Goal: Information Seeking & Learning: Learn about a topic

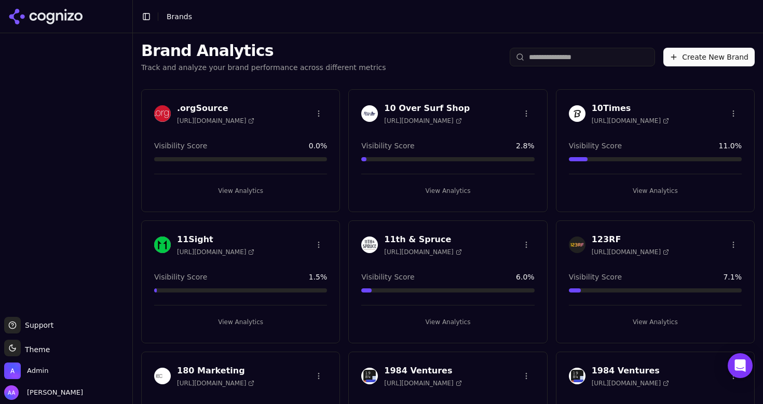
click at [554, 54] on input "search" at bounding box center [582, 57] width 145 height 19
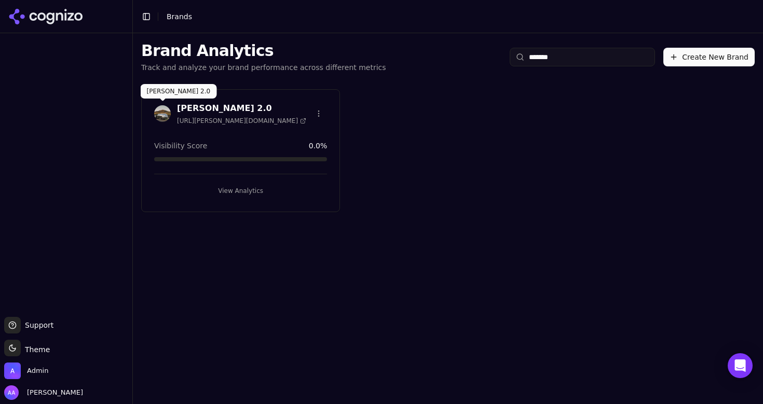
type input "******"
click at [162, 114] on img at bounding box center [162, 113] width 17 height 17
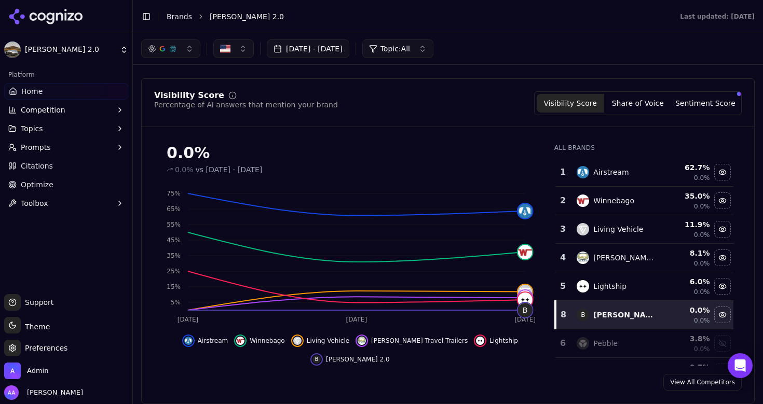
scroll to position [52, 0]
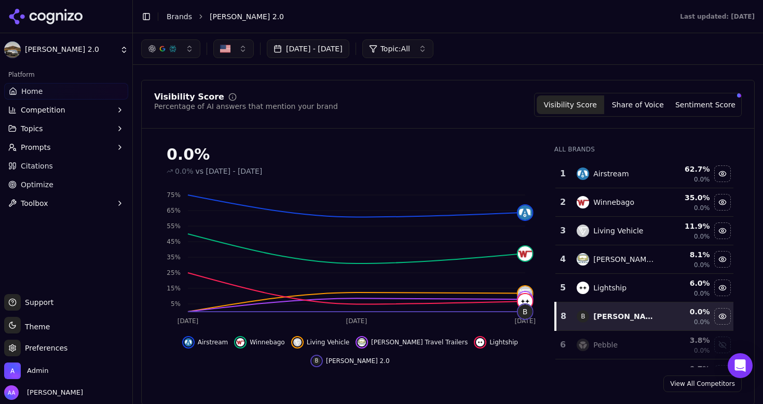
click at [70, 129] on button "Topics" at bounding box center [66, 128] width 124 height 17
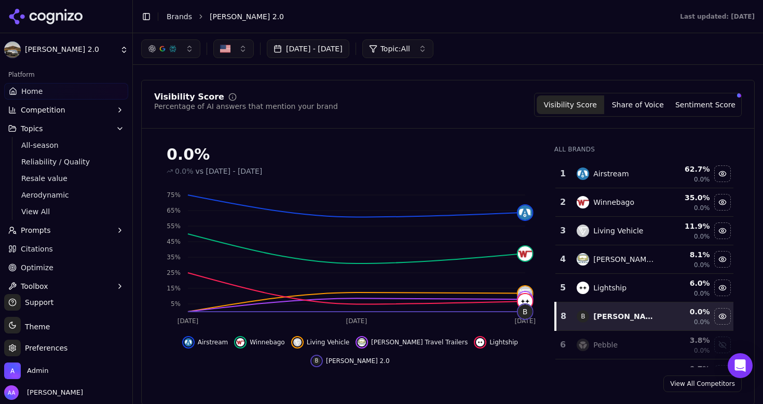
scroll to position [9, 0]
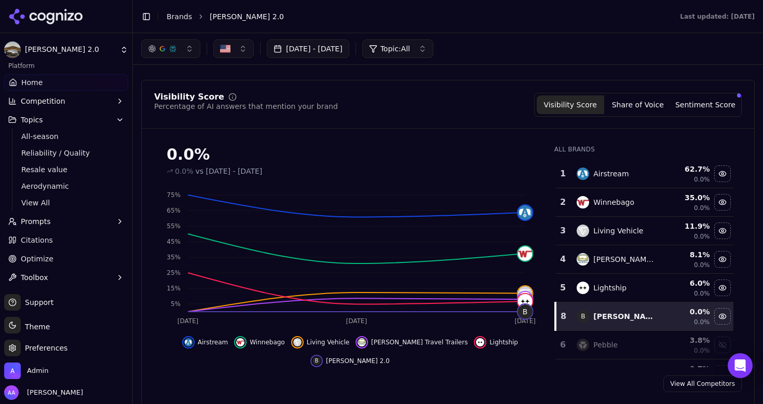
click at [63, 220] on button "Prompts" at bounding box center [66, 221] width 124 height 17
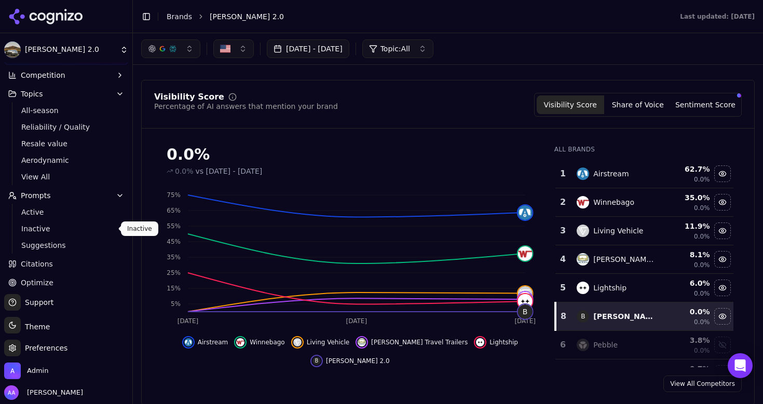
scroll to position [37, 0]
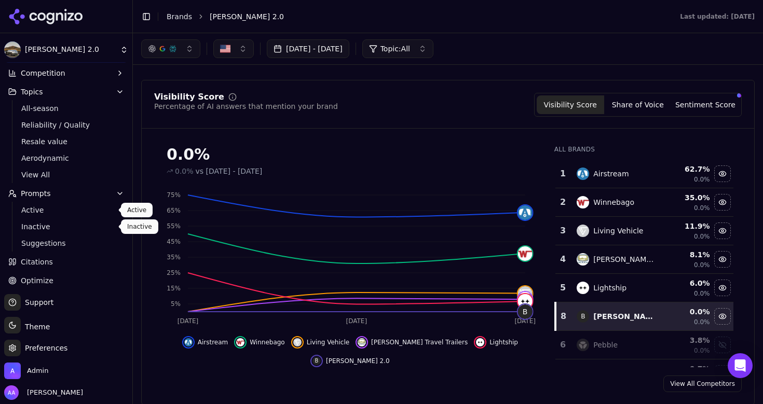
click at [62, 207] on span "Active" at bounding box center [66, 210] width 90 height 10
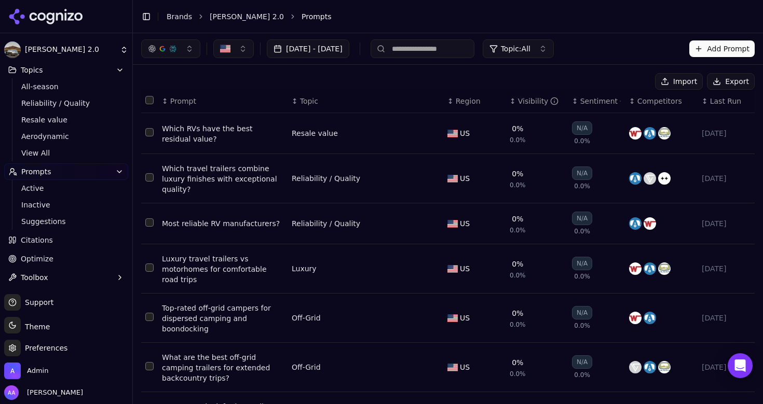
click at [520, 96] on th "↕ Visibility" at bounding box center [537, 101] width 62 height 23
click at [202, 123] on td "Which RVs have the best residual value?" at bounding box center [223, 133] width 130 height 41
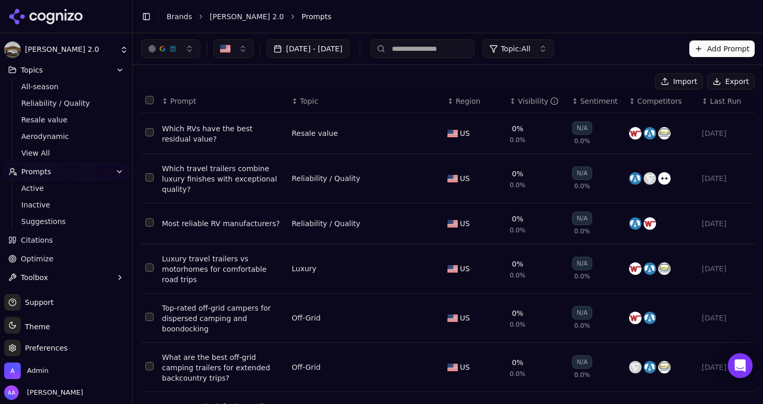
click at [202, 128] on div "Which RVs have the best residual value?" at bounding box center [222, 134] width 121 height 21
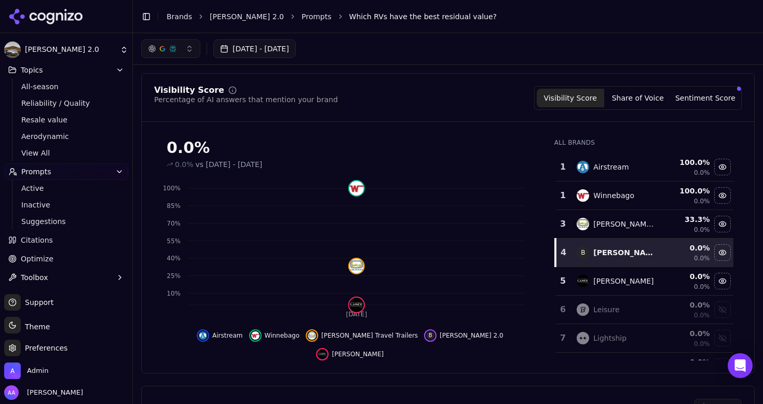
click at [302, 16] on link "Prompts" at bounding box center [317, 16] width 30 height 10
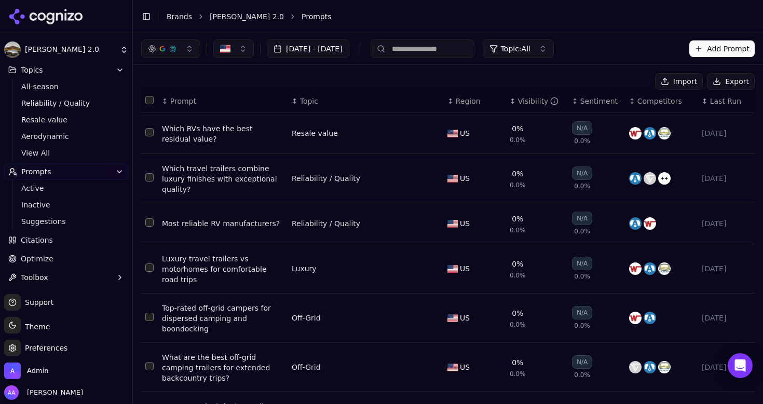
click at [72, 177] on button "Prompts" at bounding box center [66, 172] width 124 height 17
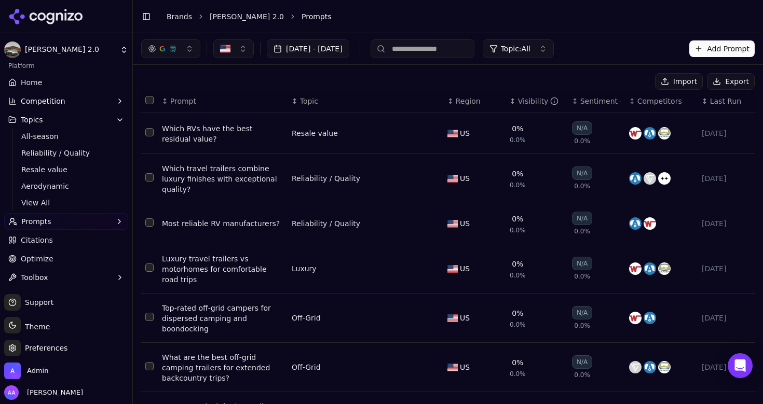
click at [54, 245] on link "Citations" at bounding box center [66, 240] width 124 height 17
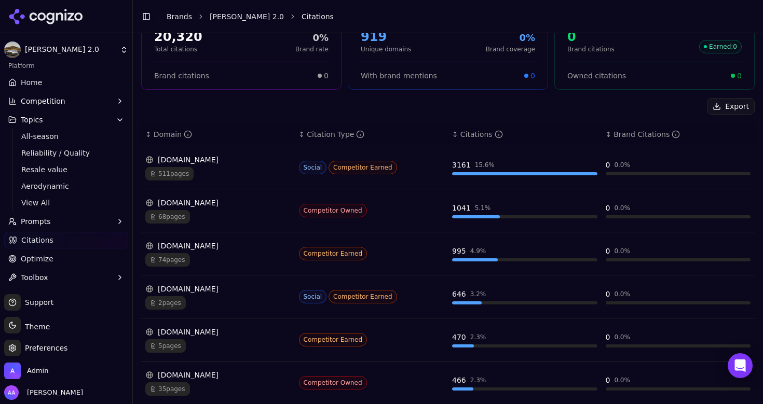
scroll to position [87, 0]
click at [192, 301] on div "2 pages" at bounding box center [217, 301] width 145 height 13
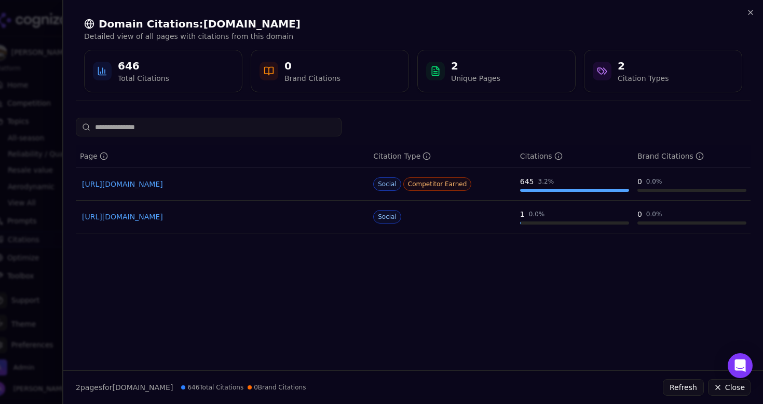
click at [44, 280] on div at bounding box center [381, 202] width 763 height 404
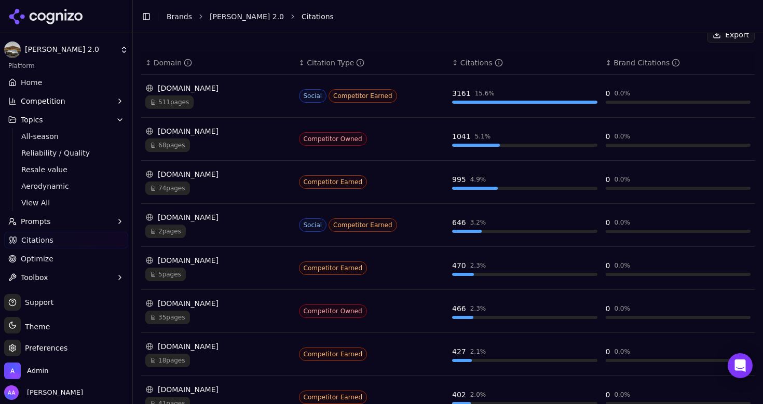
scroll to position [161, 0]
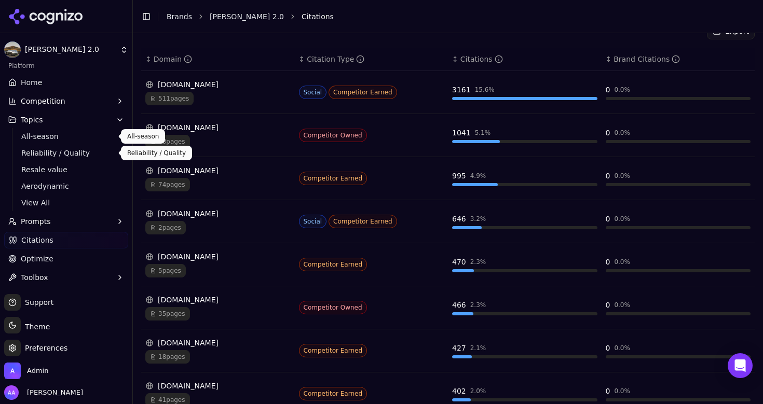
click at [62, 98] on button "Competition" at bounding box center [66, 101] width 124 height 17
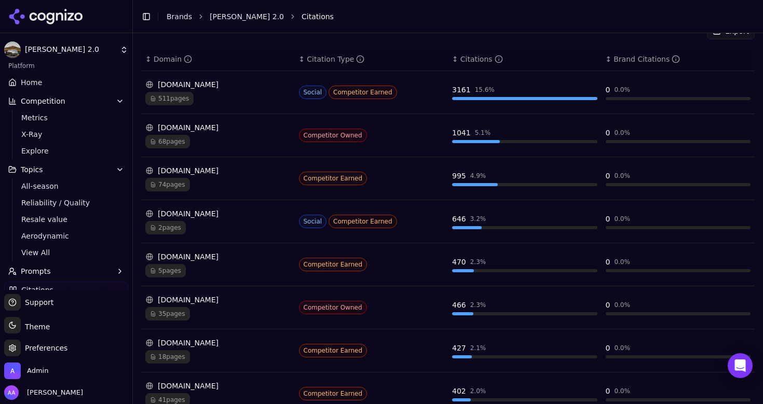
click at [48, 86] on link "Home" at bounding box center [66, 82] width 124 height 17
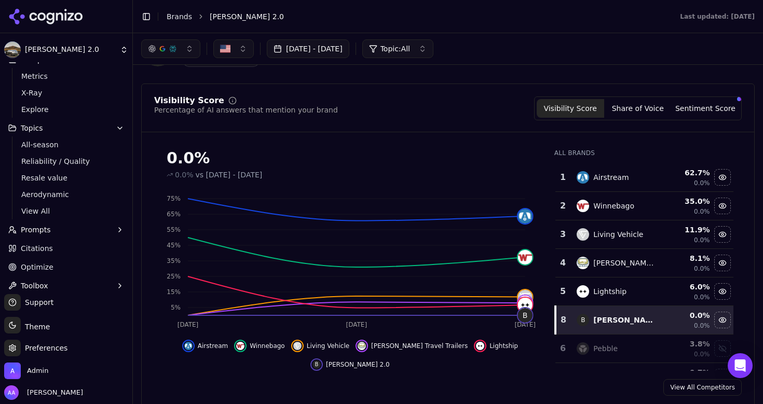
scroll to position [59, 0]
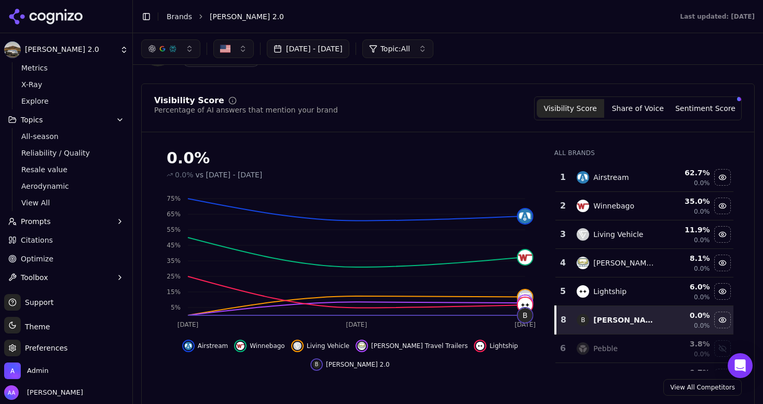
click at [47, 256] on span "Optimize" at bounding box center [37, 259] width 33 height 10
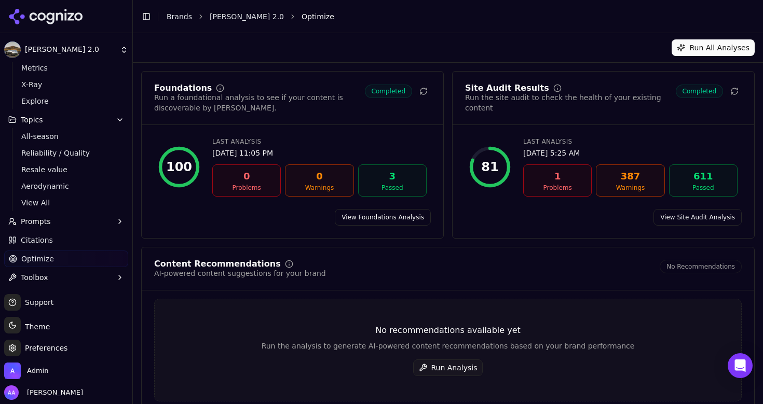
click at [48, 240] on span "Citations" at bounding box center [37, 240] width 32 height 10
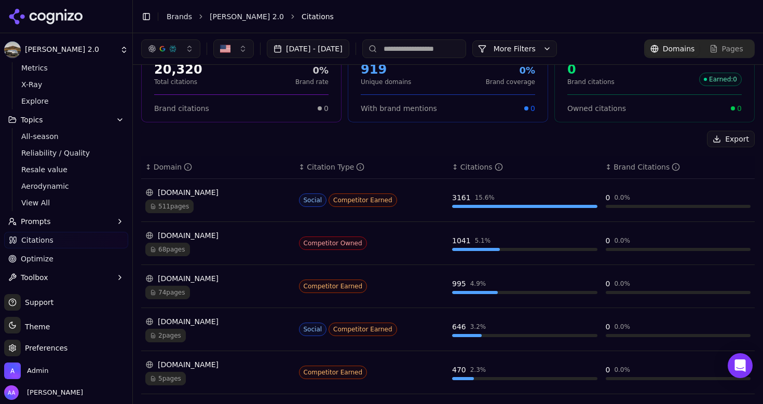
scroll to position [57, 0]
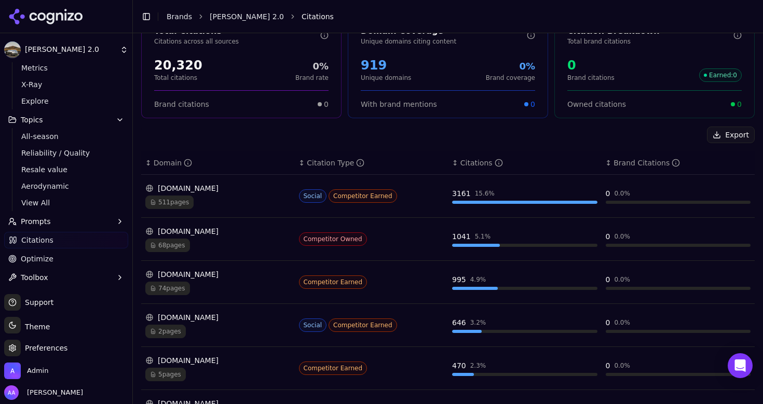
click at [174, 328] on span "2 pages" at bounding box center [165, 331] width 40 height 13
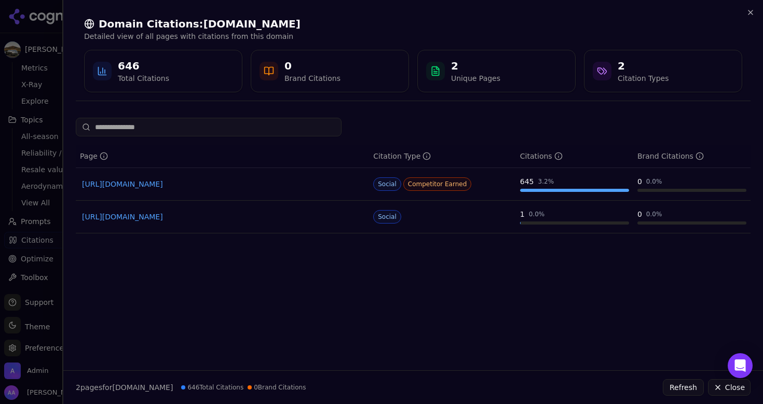
click at [24, 299] on div at bounding box center [381, 202] width 763 height 404
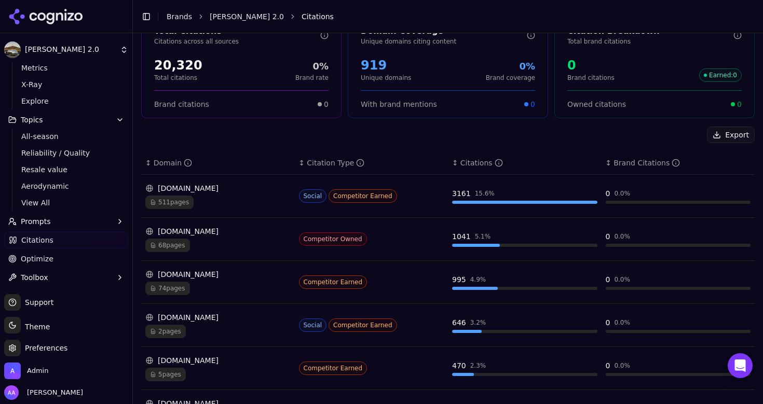
scroll to position [0, 0]
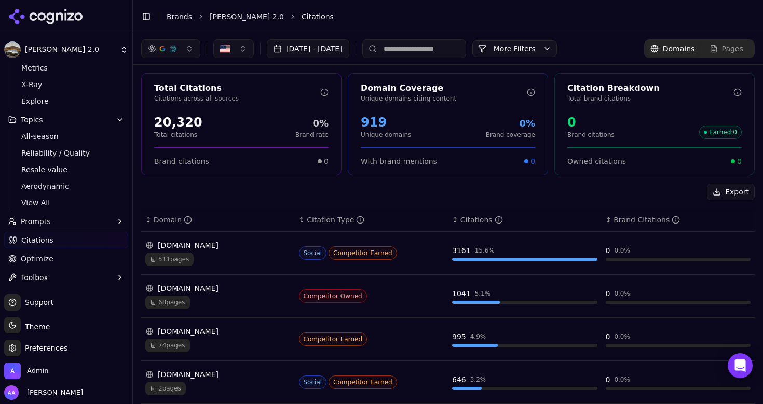
click at [183, 50] on button "button" at bounding box center [170, 48] width 59 height 19
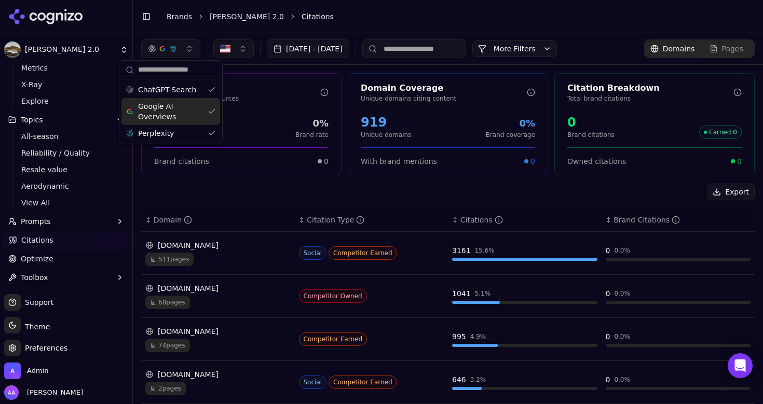
click at [171, 104] on span "Google AI Overviews" at bounding box center [170, 111] width 65 height 21
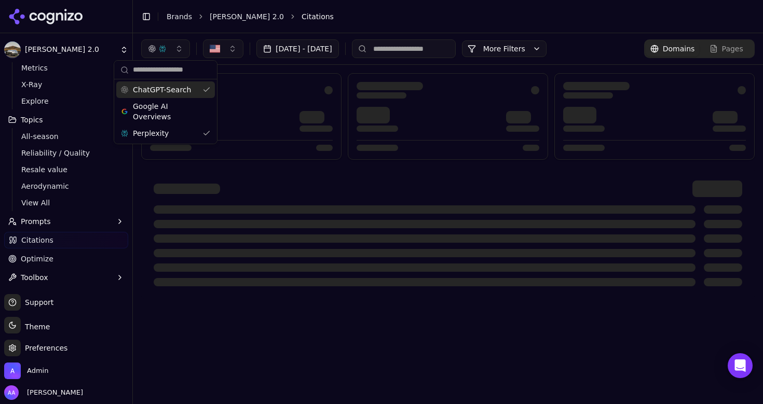
click at [178, 93] on span "ChatGPT-Search" at bounding box center [162, 90] width 58 height 10
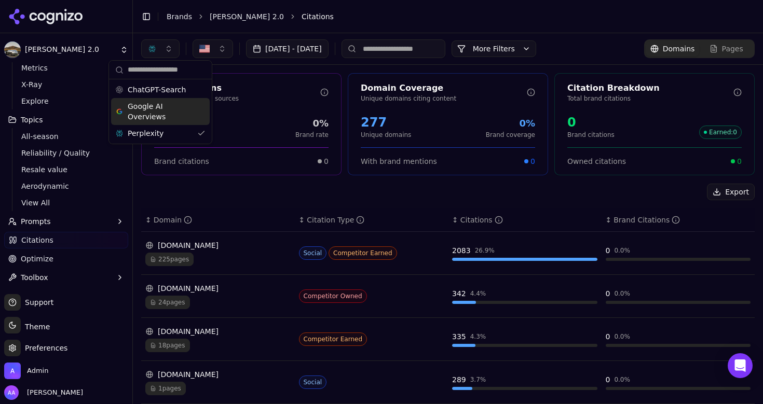
click at [175, 108] on span "Google AI Overviews" at bounding box center [160, 111] width 65 height 21
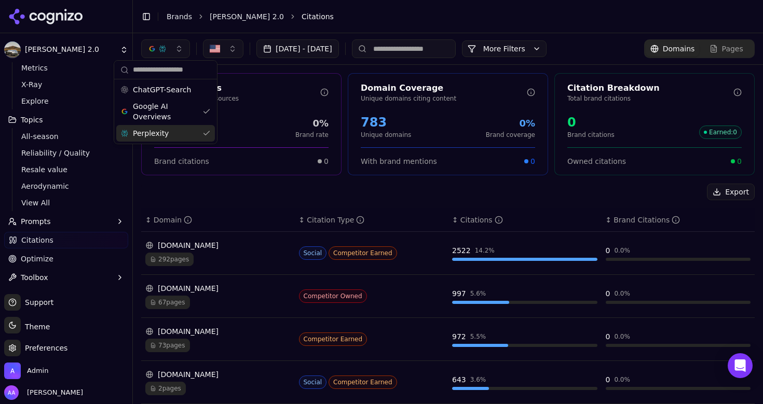
click at [170, 131] on div "Perplexity" at bounding box center [165, 133] width 99 height 17
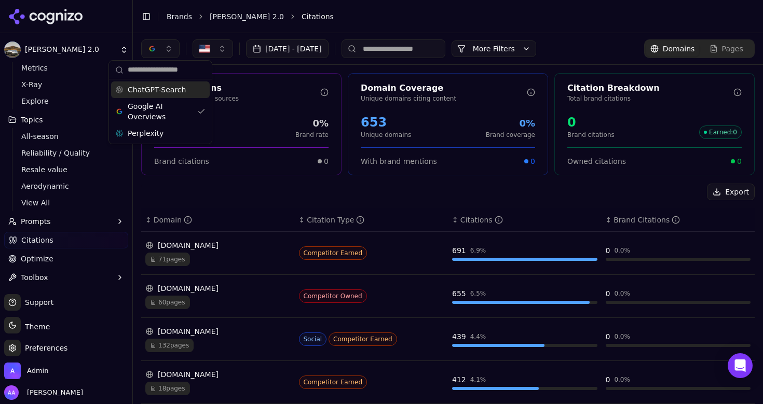
click at [173, 97] on div "ChatGPT-Search" at bounding box center [160, 89] width 99 height 17
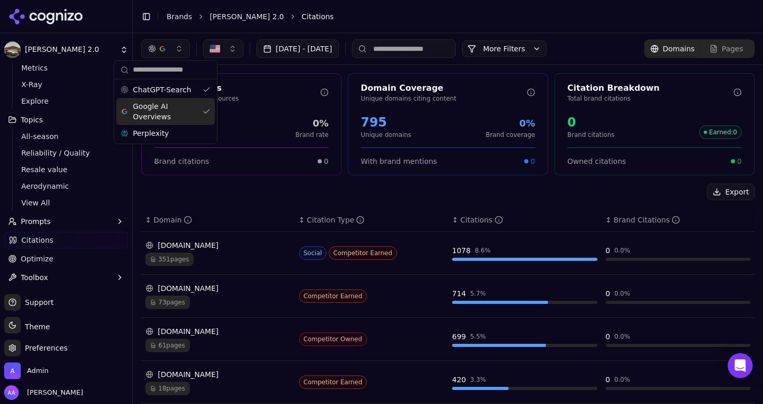
click at [170, 111] on span "Google AI Overviews" at bounding box center [165, 111] width 65 height 21
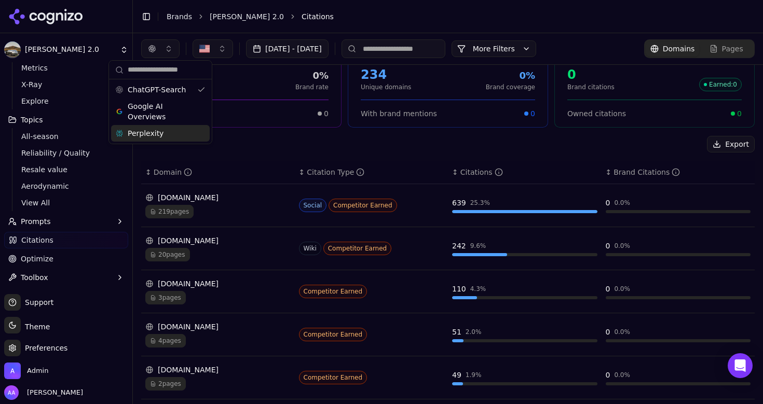
scroll to position [50, 0]
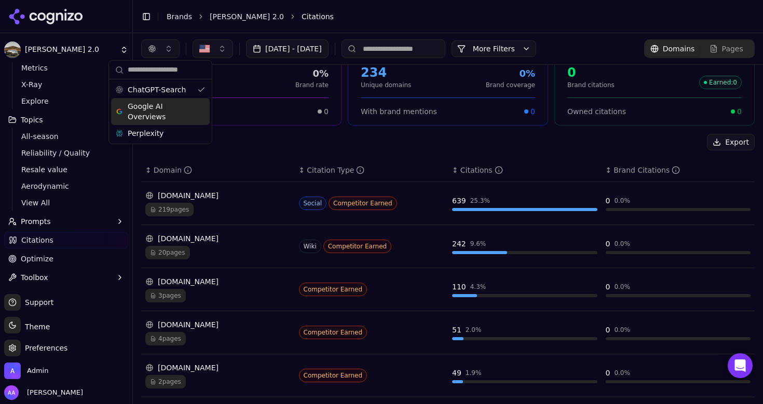
click at [157, 111] on span "Google AI Overviews" at bounding box center [160, 111] width 65 height 21
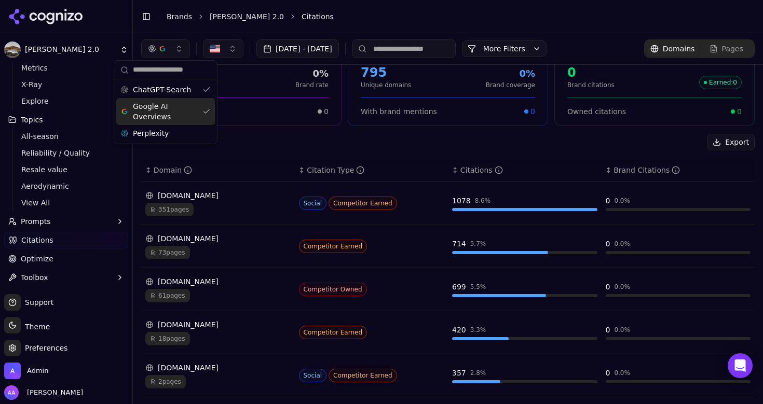
click at [157, 131] on span "Perplexity" at bounding box center [151, 133] width 36 height 10
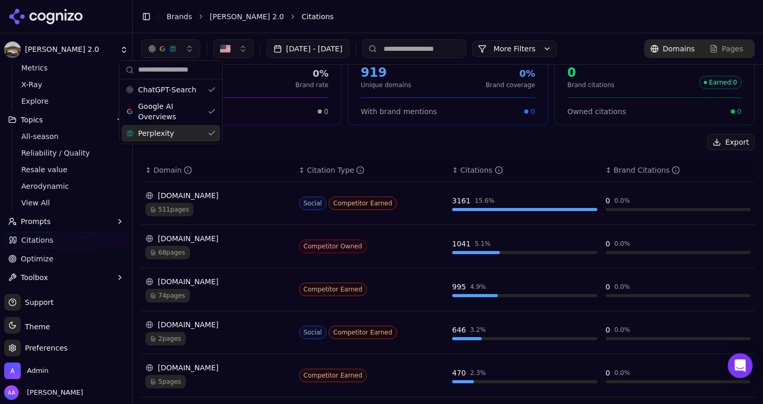
click at [262, 144] on div "Export" at bounding box center [448, 142] width 614 height 17
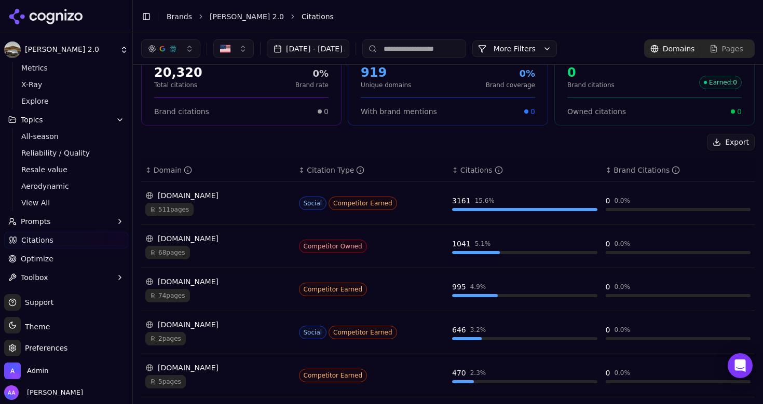
click at [179, 18] on link "Brands" at bounding box center [179, 16] width 25 height 8
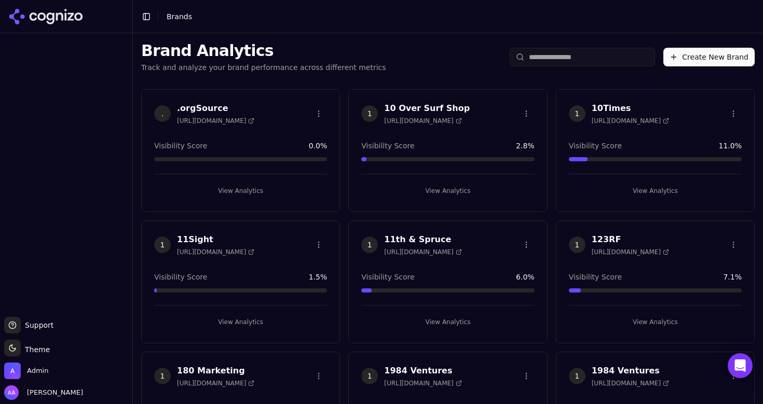
click at [575, 59] on html "Support Support Toggle theme Theme Admin Alp Aysan Toggle Sidebar Brands Brand …" at bounding box center [381, 202] width 763 height 404
click at [571, 56] on input "search" at bounding box center [582, 57] width 145 height 19
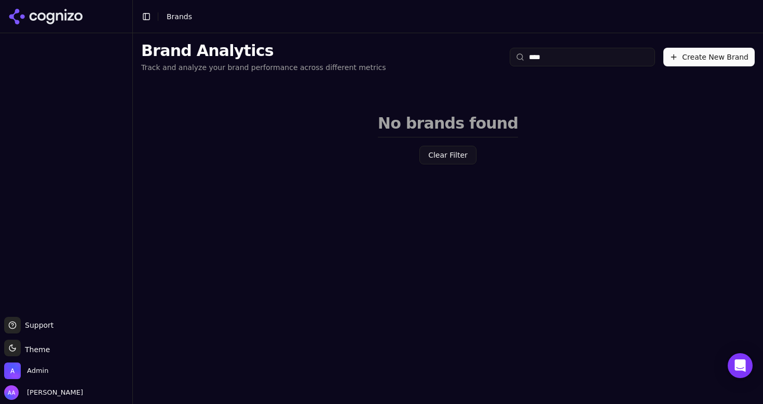
type input "****"
click at [179, 21] on li "Brands" at bounding box center [450, 16] width 567 height 10
click at [70, 12] on icon at bounding box center [70, 16] width 6 height 8
click at [590, 58] on input "****" at bounding box center [582, 57] width 145 height 19
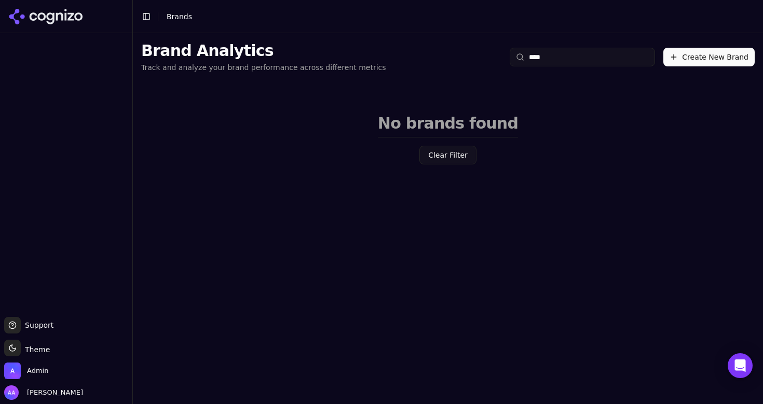
click at [590, 58] on input "****" at bounding box center [582, 57] width 145 height 19
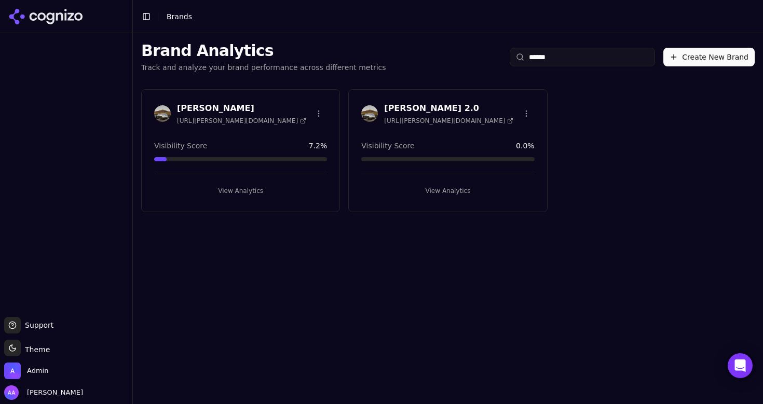
type input "******"
click at [159, 114] on img at bounding box center [162, 113] width 17 height 17
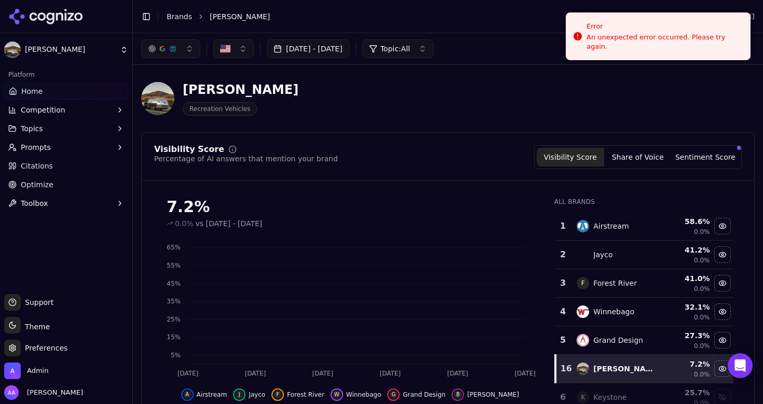
click at [43, 184] on span "Optimize" at bounding box center [37, 185] width 33 height 10
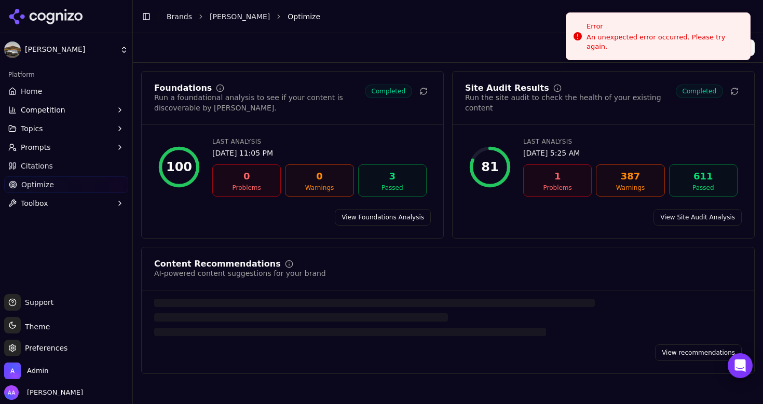
click at [525, 36] on div "Run All Analyses" at bounding box center [448, 47] width 630 height 29
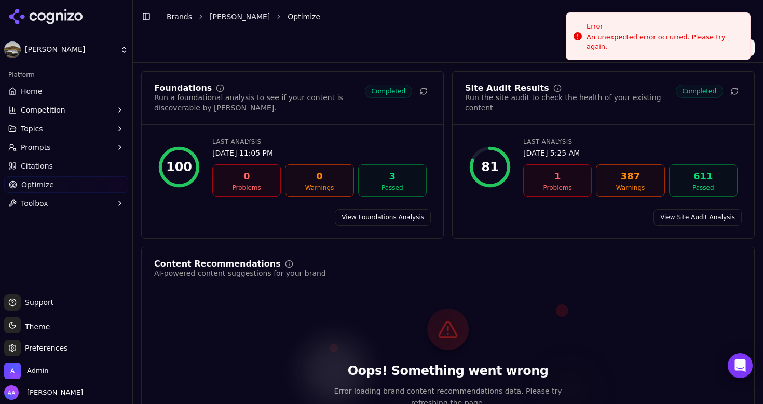
click at [177, 16] on link "Brands" at bounding box center [179, 16] width 25 height 8
click at [78, 17] on html "Bowlus Platform Home Competition Topics Prompts Citations Optimize Toolbox Supp…" at bounding box center [381, 202] width 763 height 404
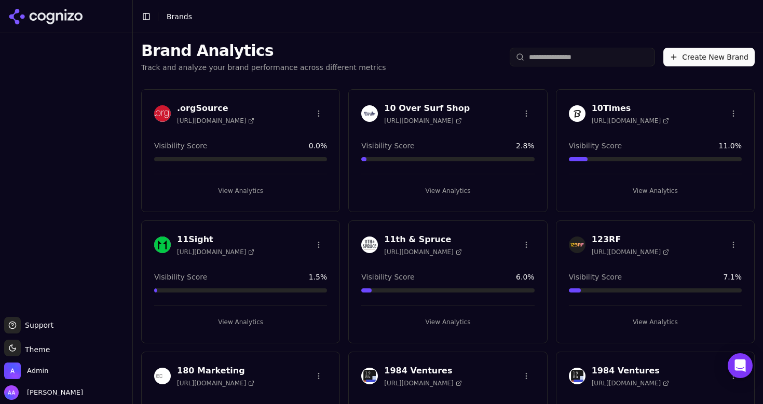
click at [350, 53] on h1 "Brand Analytics" at bounding box center [263, 51] width 245 height 19
click at [576, 59] on input "search" at bounding box center [582, 57] width 145 height 19
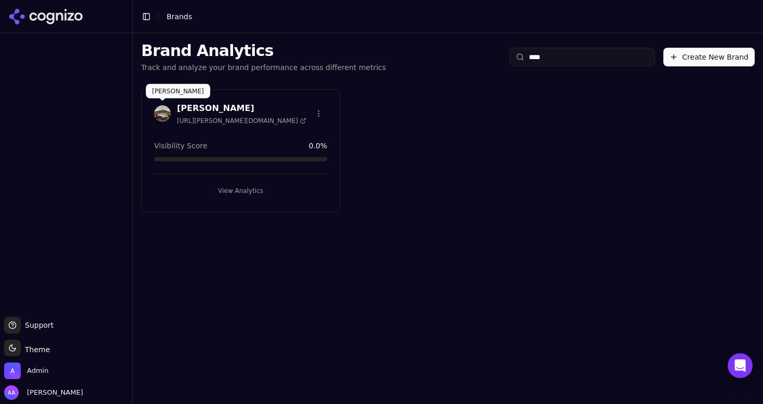
type input "****"
click at [163, 111] on img at bounding box center [162, 113] width 17 height 17
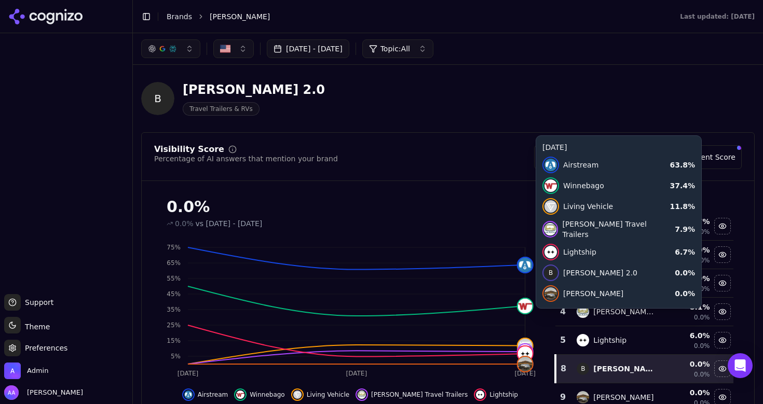
scroll to position [34, 0]
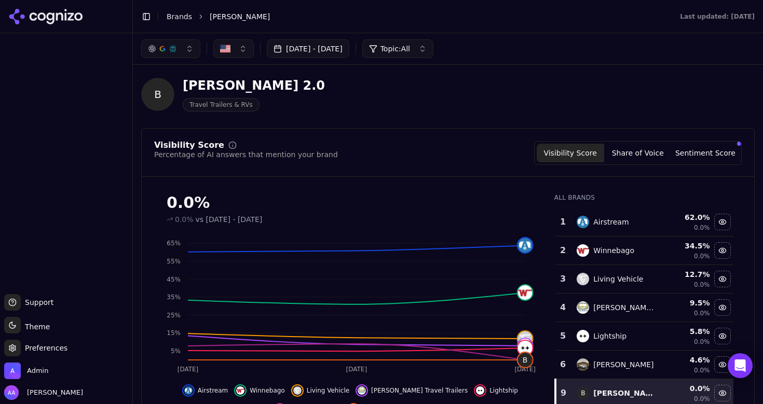
scroll to position [1, 0]
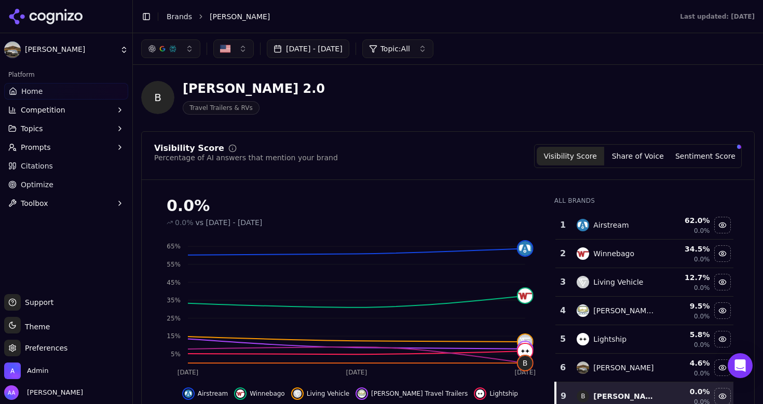
click at [177, 15] on link "Brands" at bounding box center [179, 16] width 25 height 8
click at [334, 105] on html "Bowlus Platform Home Competition Topics Prompts Citations Optimize Toolbox Supp…" at bounding box center [381, 202] width 763 height 404
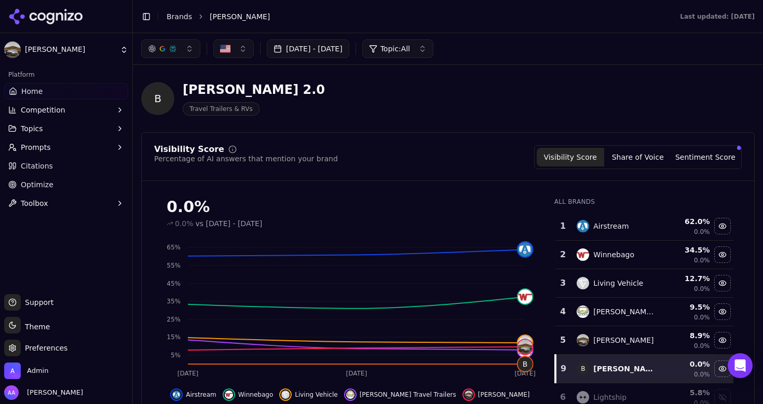
click at [281, 104] on div "B Bowlus 2.0 Travel Trailers & RVs" at bounding box center [373, 98] width 465 height 34
click at [43, 111] on span "Competition" at bounding box center [43, 110] width 45 height 10
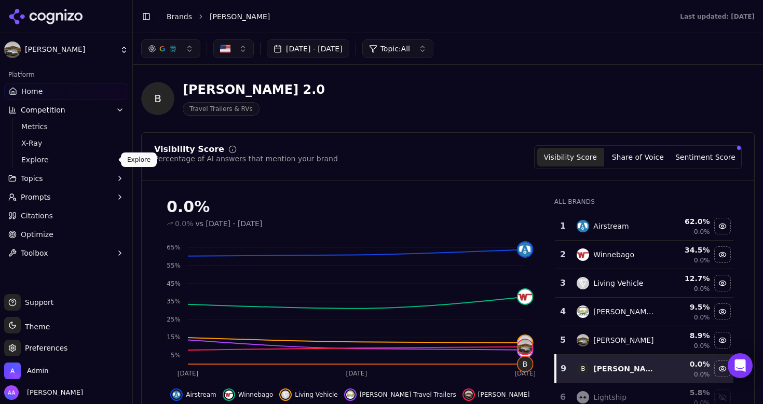
click at [48, 162] on span "Explore" at bounding box center [66, 160] width 90 height 10
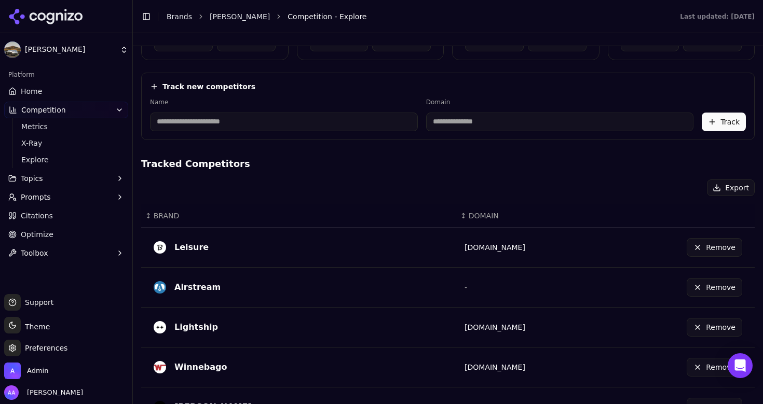
scroll to position [93, 0]
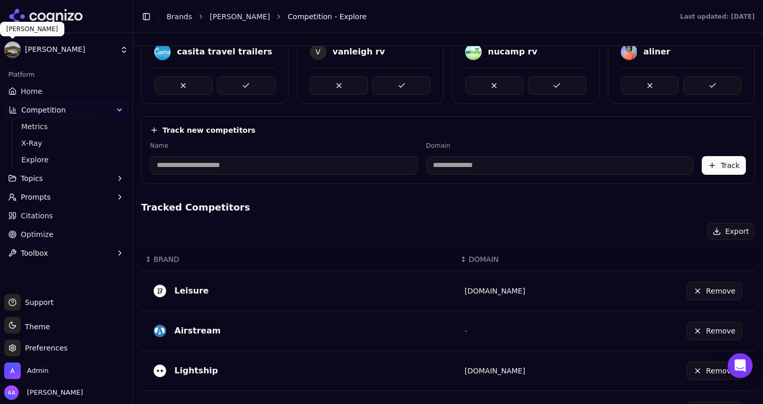
click at [43, 86] on link "Home" at bounding box center [66, 91] width 124 height 17
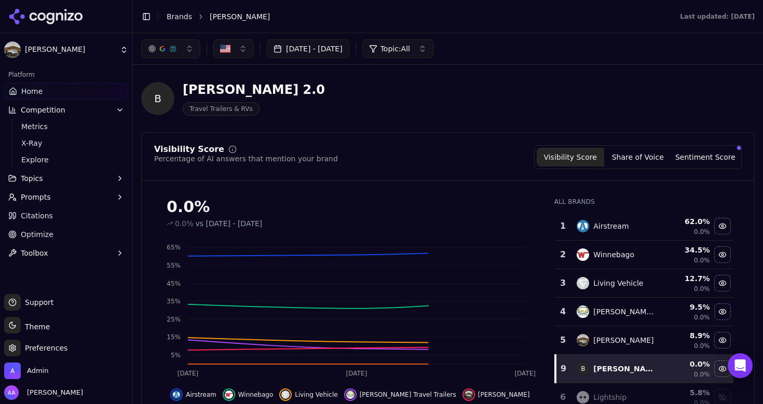
click at [321, 103] on div "B Bowlus 2.0 Travel Trailers & RVs" at bounding box center [373, 98] width 465 height 34
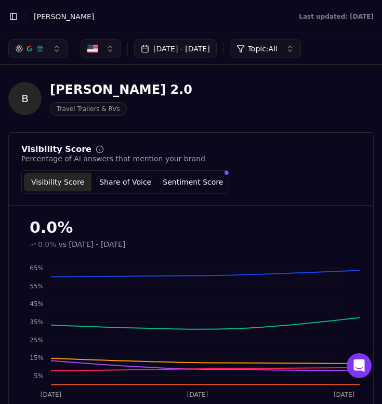
click at [301, 100] on div "B Bowlus 2.0 Travel Trailers & RVs" at bounding box center [190, 98] width 365 height 34
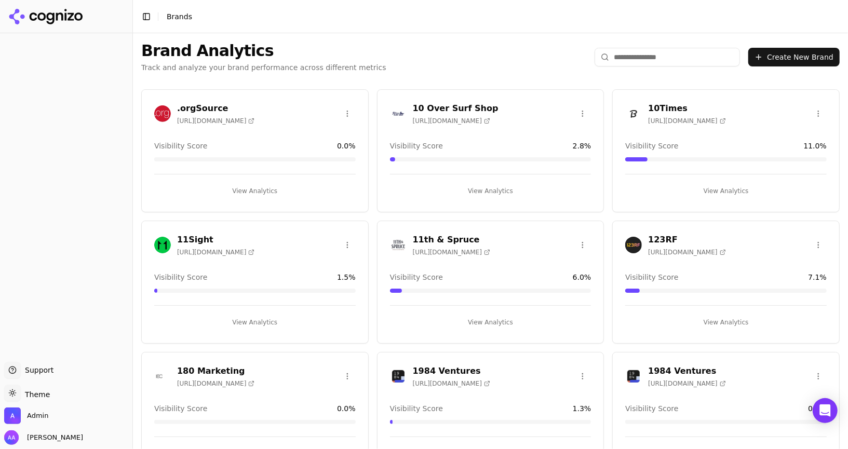
click at [657, 58] on input "search" at bounding box center [666, 57] width 145 height 19
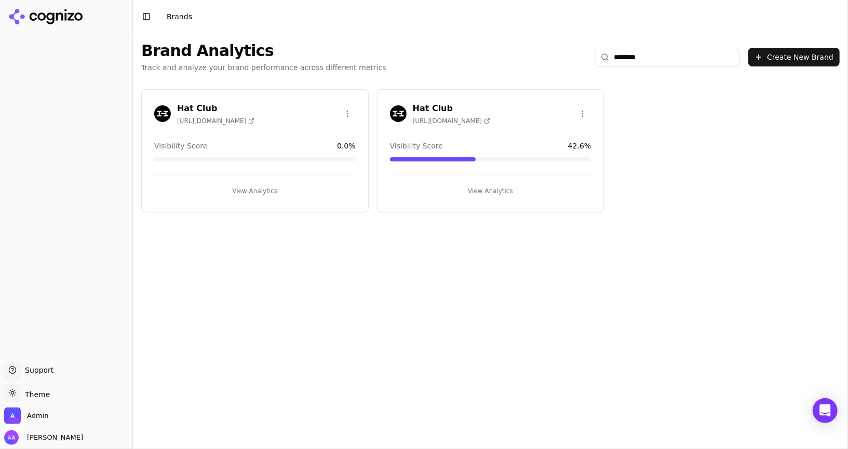
type input "********"
click at [395, 108] on img at bounding box center [398, 113] width 17 height 17
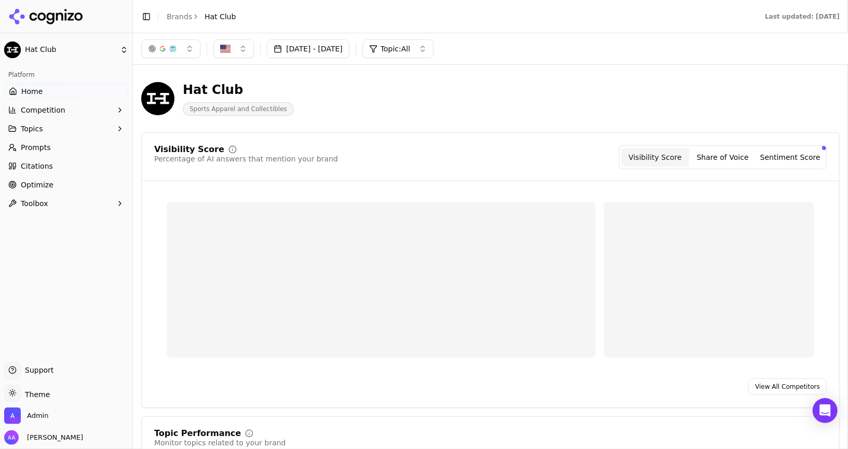
click at [57, 146] on link "Prompts" at bounding box center [66, 147] width 124 height 17
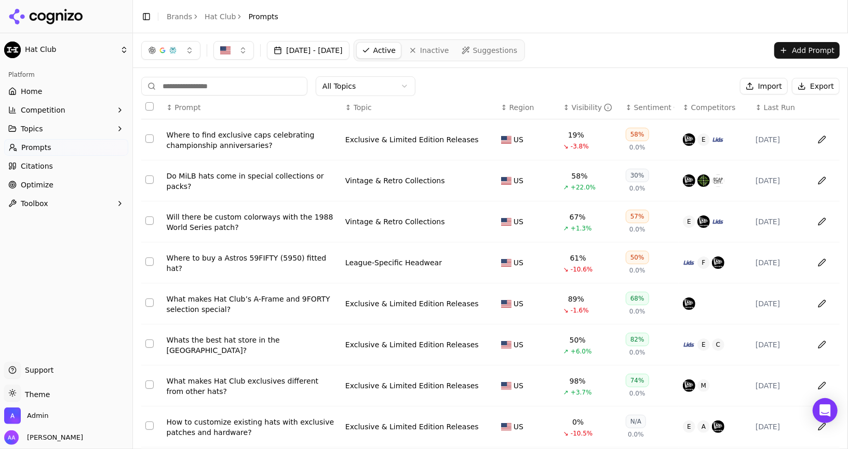
click at [217, 84] on input at bounding box center [224, 86] width 166 height 19
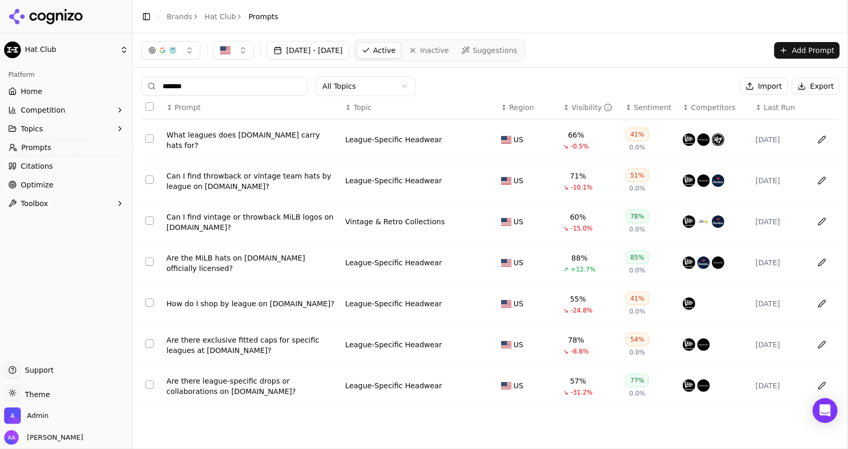
type input "*******"
click at [31, 92] on span "Home" at bounding box center [31, 91] width 21 height 10
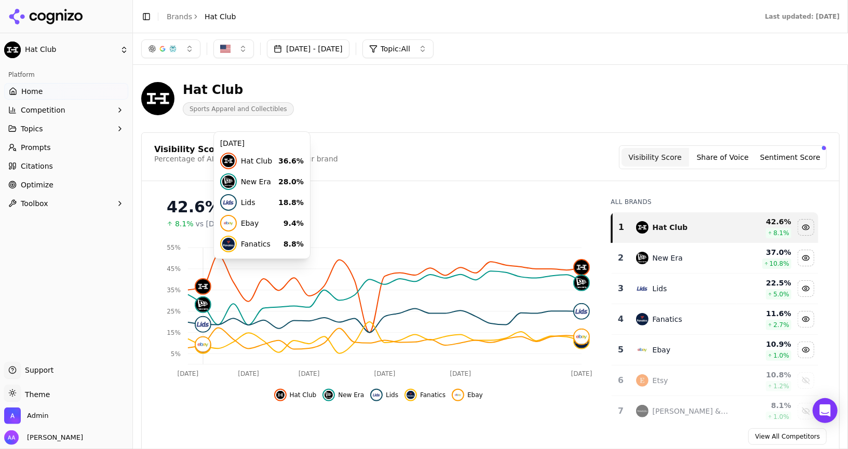
click at [318, 48] on button "[DATE] - [DATE]" at bounding box center [308, 48] width 83 height 19
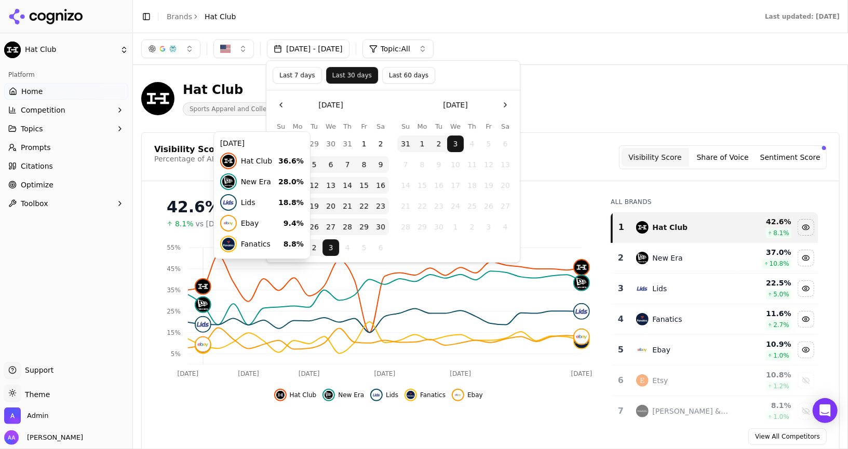
click at [394, 73] on button "Last 60 days" at bounding box center [408, 75] width 53 height 17
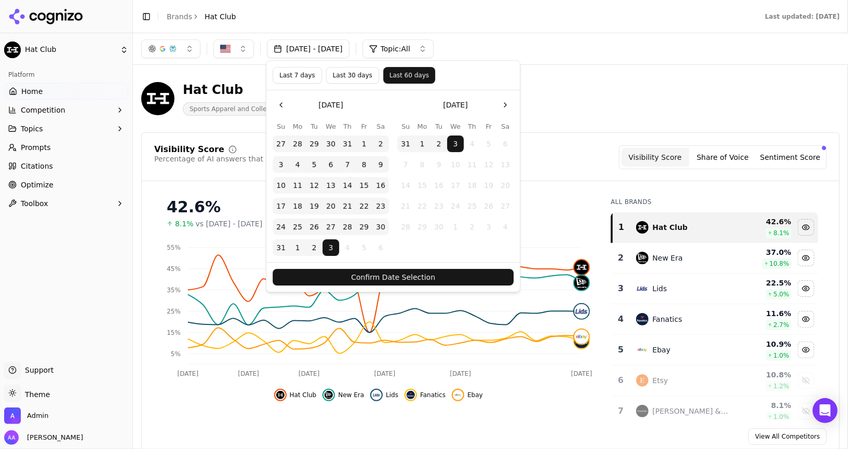
click at [427, 273] on button "Confirm Date Selection" at bounding box center [393, 277] width 241 height 17
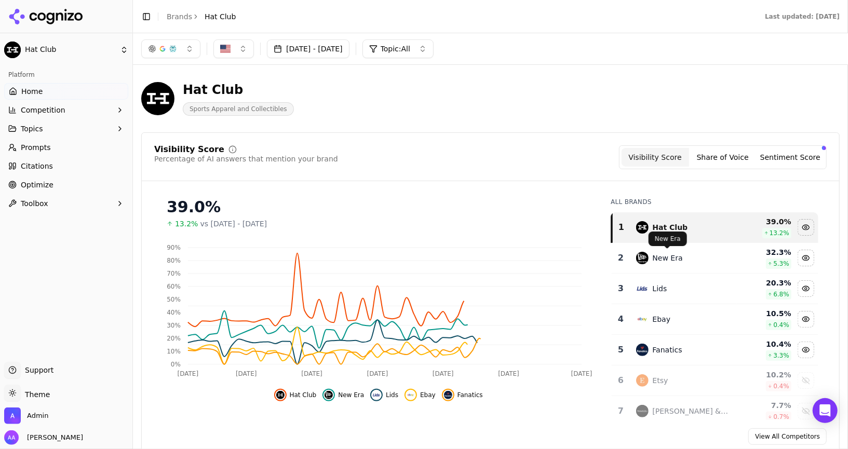
click at [666, 257] on div "New Era" at bounding box center [667, 258] width 30 height 10
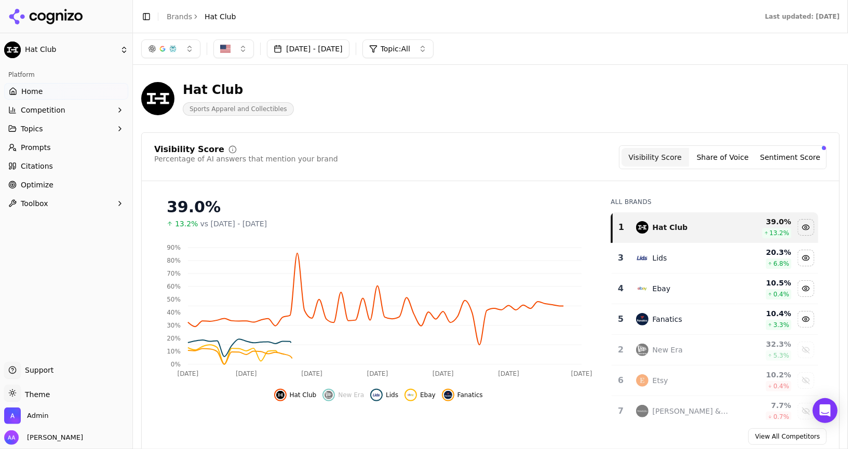
click at [666, 260] on div "Lids" at bounding box center [683, 258] width 94 height 12
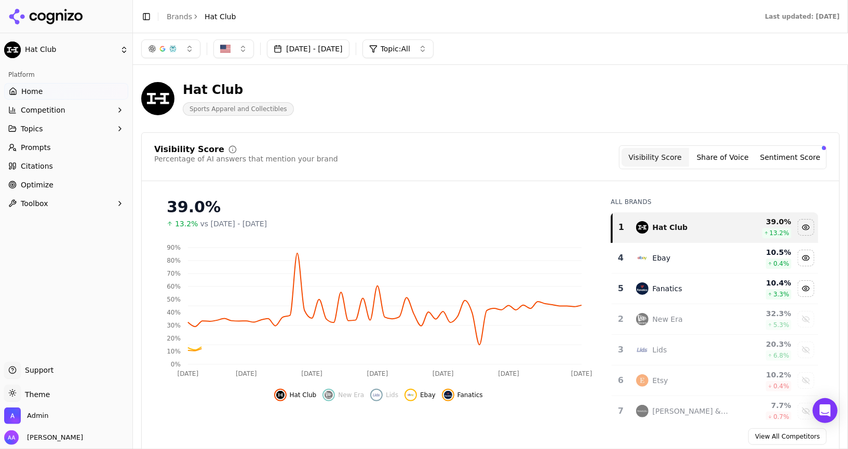
click at [666, 260] on div "Ebay" at bounding box center [661, 258] width 18 height 10
click at [666, 260] on div "Fanatics" at bounding box center [667, 258] width 30 height 10
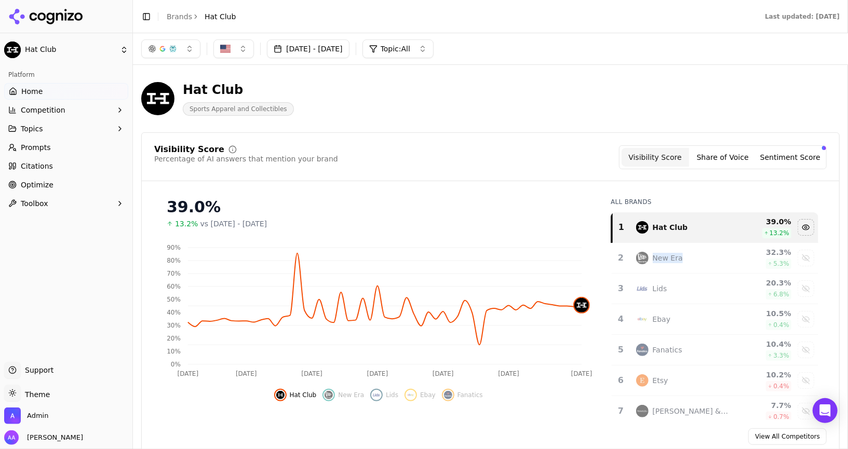
click at [334, 49] on button "Jul 05, 2025 - Sep 03, 2025" at bounding box center [308, 48] width 83 height 19
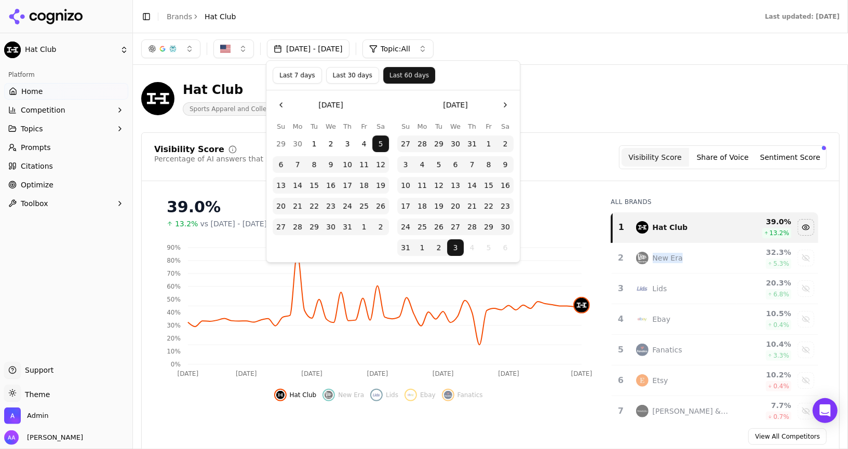
click at [276, 105] on button "Go to the Previous Month" at bounding box center [281, 105] width 17 height 17
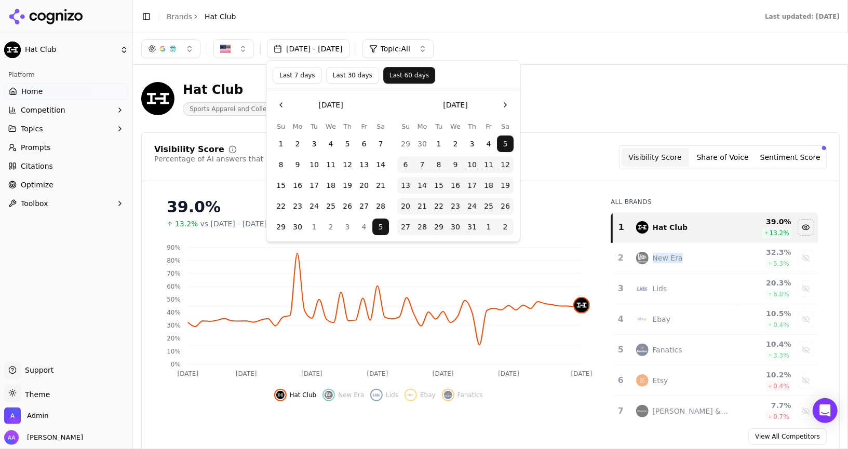
click at [276, 105] on button "Go to the Previous Month" at bounding box center [281, 105] width 17 height 17
click at [277, 105] on button "Go to the Previous Month" at bounding box center [281, 105] width 17 height 17
click at [378, 139] on button "1" at bounding box center [380, 143] width 17 height 17
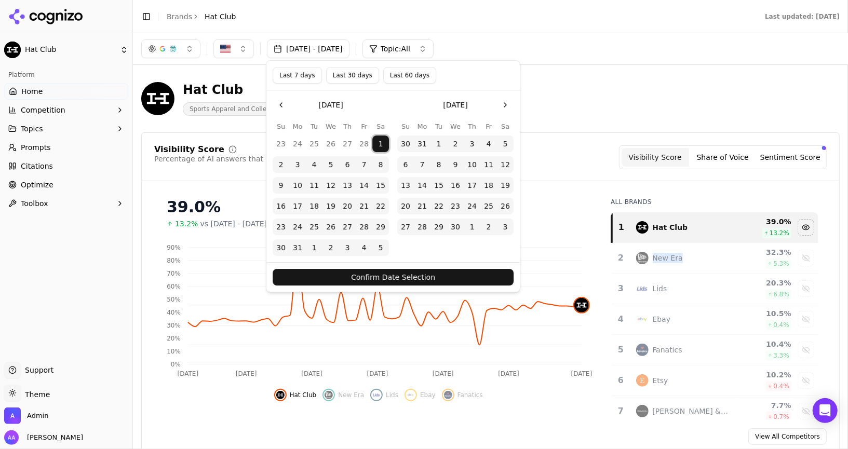
click at [425, 276] on button "Confirm Date Selection" at bounding box center [393, 277] width 241 height 17
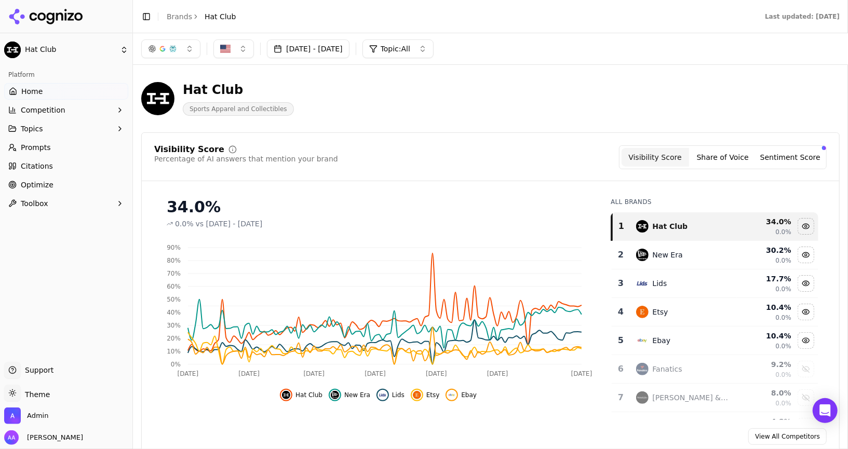
click at [683, 259] on div "New Era" at bounding box center [683, 255] width 94 height 12
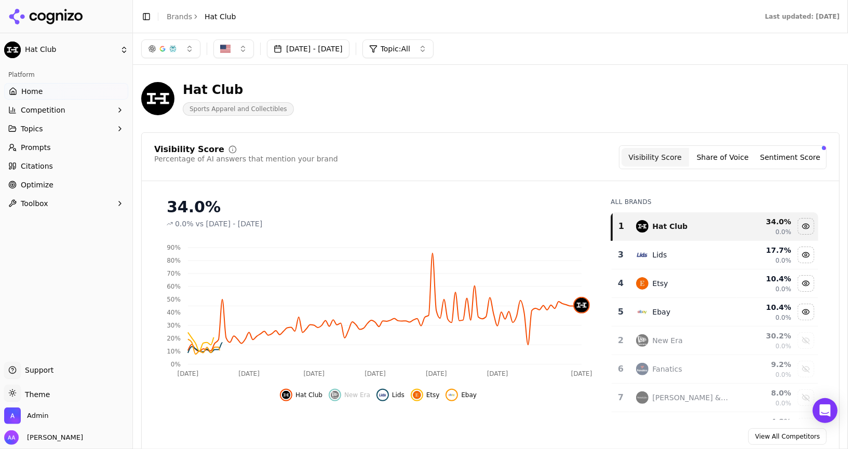
click at [683, 259] on div "Lids" at bounding box center [683, 255] width 94 height 12
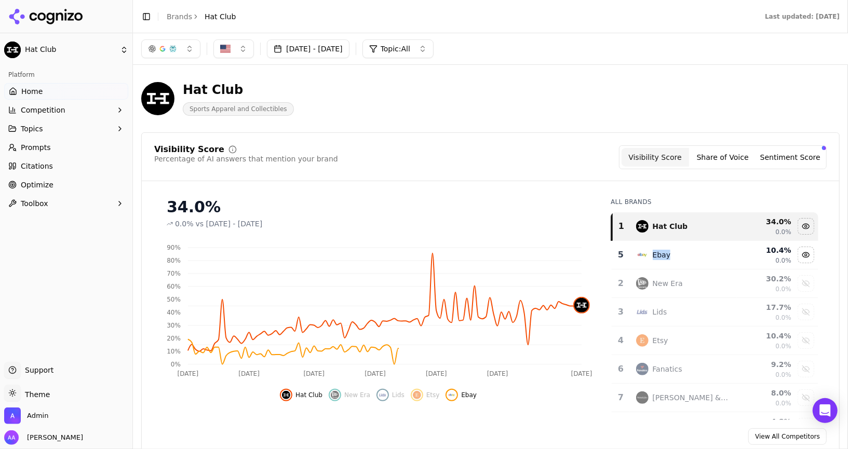
click at [683, 259] on div "Ebay" at bounding box center [683, 255] width 94 height 12
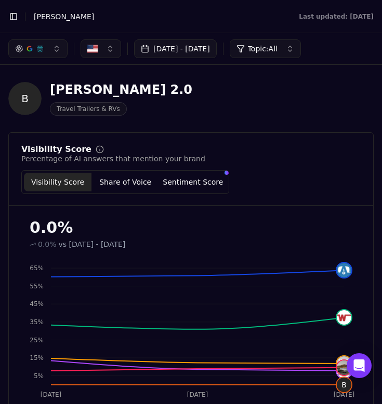
click at [299, 189] on div "Visibility Score Share of Voice Sentiment Score" at bounding box center [190, 182] width 339 height 24
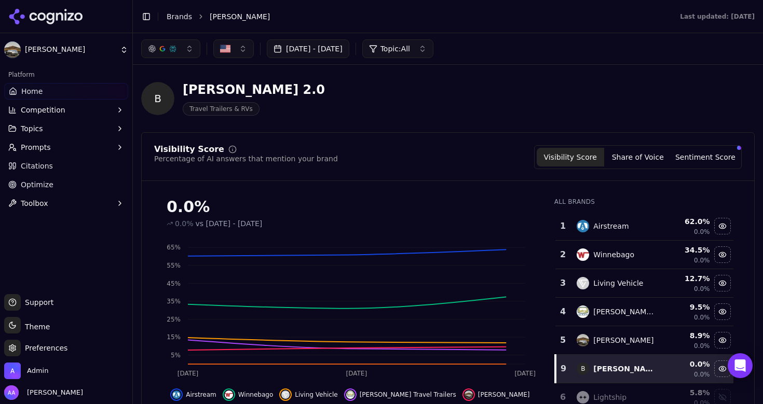
click at [376, 84] on div "B [PERSON_NAME] 2.0 Travel Trailers & RVs" at bounding box center [373, 98] width 465 height 34
click at [321, 107] on div "B [PERSON_NAME] 2.0 Travel Trailers & RVs" at bounding box center [373, 98] width 465 height 34
click at [379, 165] on div "Visibility Score Percentage of AI answers that mention your brand Visibility Sc…" at bounding box center [448, 157] width 588 height 24
click at [389, 99] on div "B Bowlus 2.0 Travel Trailers & RVs" at bounding box center [373, 98] width 465 height 34
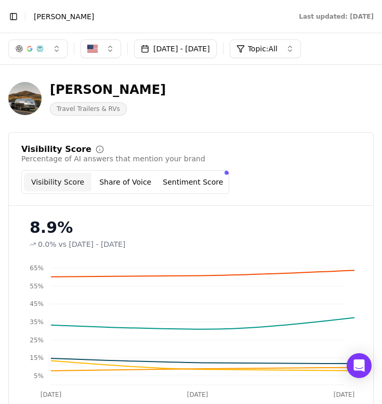
click at [45, 55] on button "button" at bounding box center [37, 48] width 59 height 19
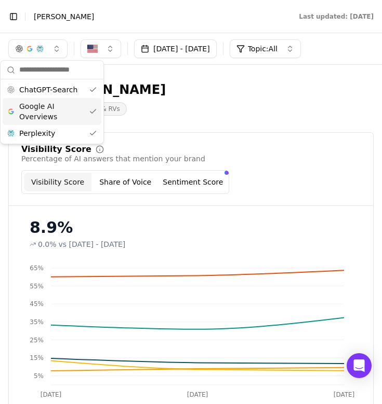
click at [43, 110] on span "Google AI Overviews" at bounding box center [51, 111] width 65 height 21
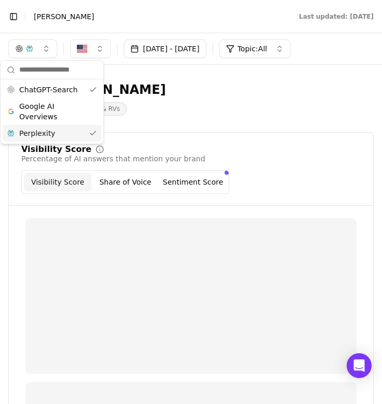
click at [43, 130] on span "Perplexity" at bounding box center [37, 133] width 36 height 10
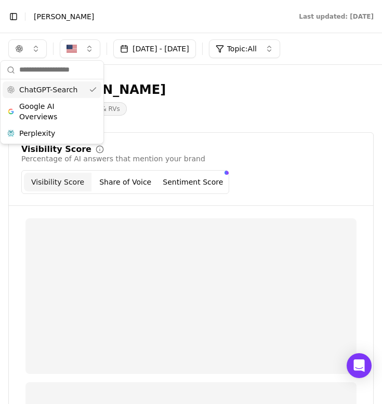
click at [212, 28] on header "Toggle Sidebar Brands [PERSON_NAME] Last updated: [DATE]" at bounding box center [191, 16] width 382 height 33
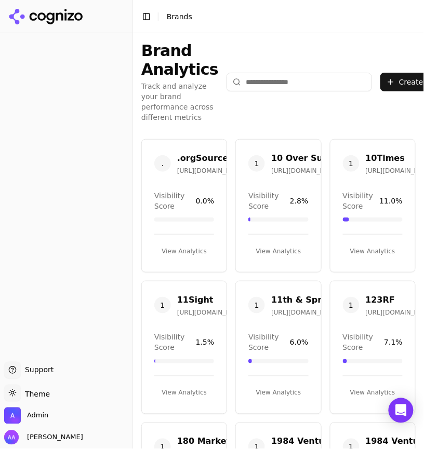
click at [128, 43] on button "Toggle Sidebar" at bounding box center [132, 224] width 8 height 449
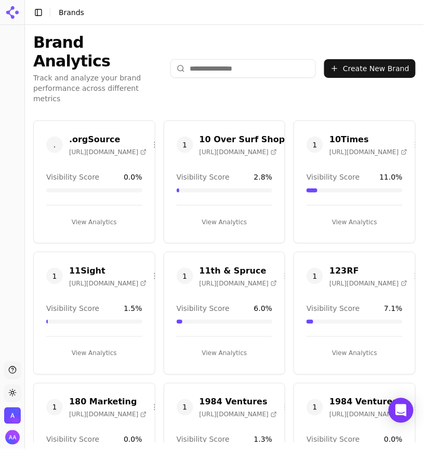
click at [347, 51] on div "Brand Analytics Track and analyze your brand performance across different metri…" at bounding box center [224, 68] width 399 height 87
click at [316, 59] on input "search" at bounding box center [242, 68] width 145 height 19
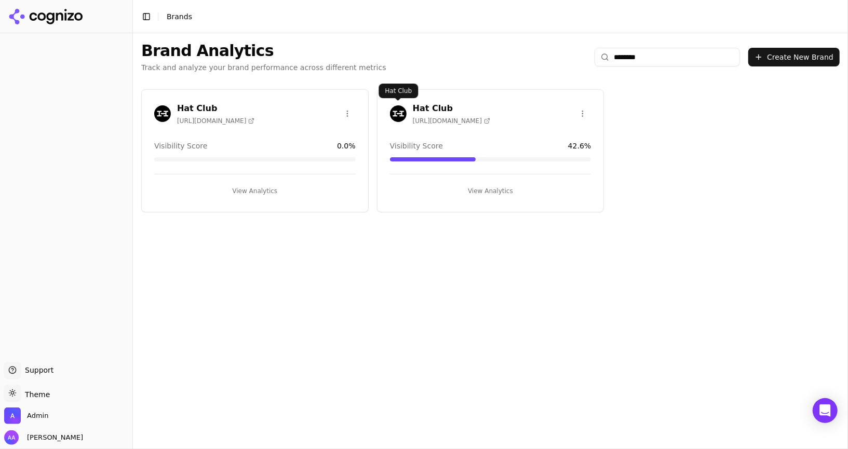
type input "********"
click at [394, 113] on img at bounding box center [398, 113] width 17 height 17
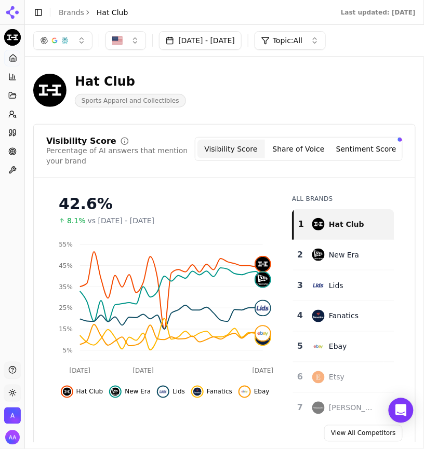
click at [83, 41] on button "button" at bounding box center [62, 40] width 59 height 19
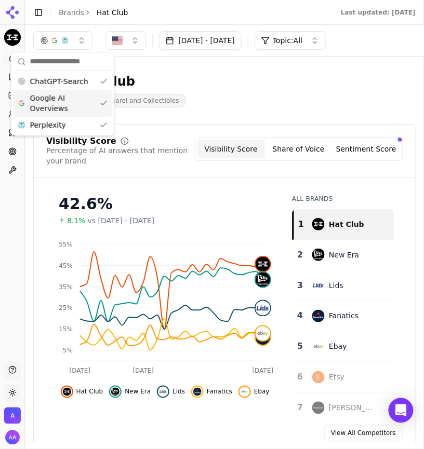
click at [66, 98] on span "Google AI Overviews" at bounding box center [62, 103] width 65 height 21
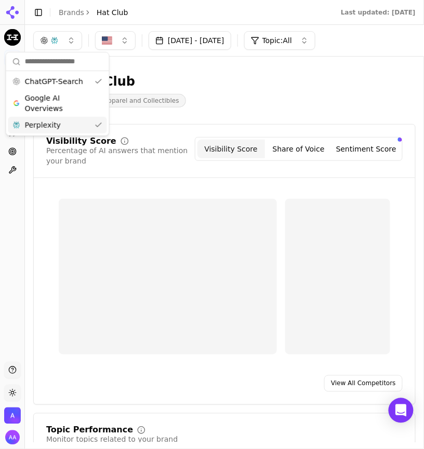
click at [66, 127] on div "Perplexity" at bounding box center [57, 125] width 99 height 17
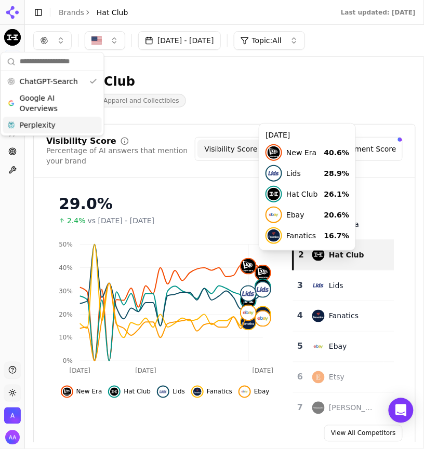
click at [255, 97] on div "Hat Club Sports Apparel and Collectibles" at bounding box center [224, 90] width 382 height 34
